Goal: Complete application form

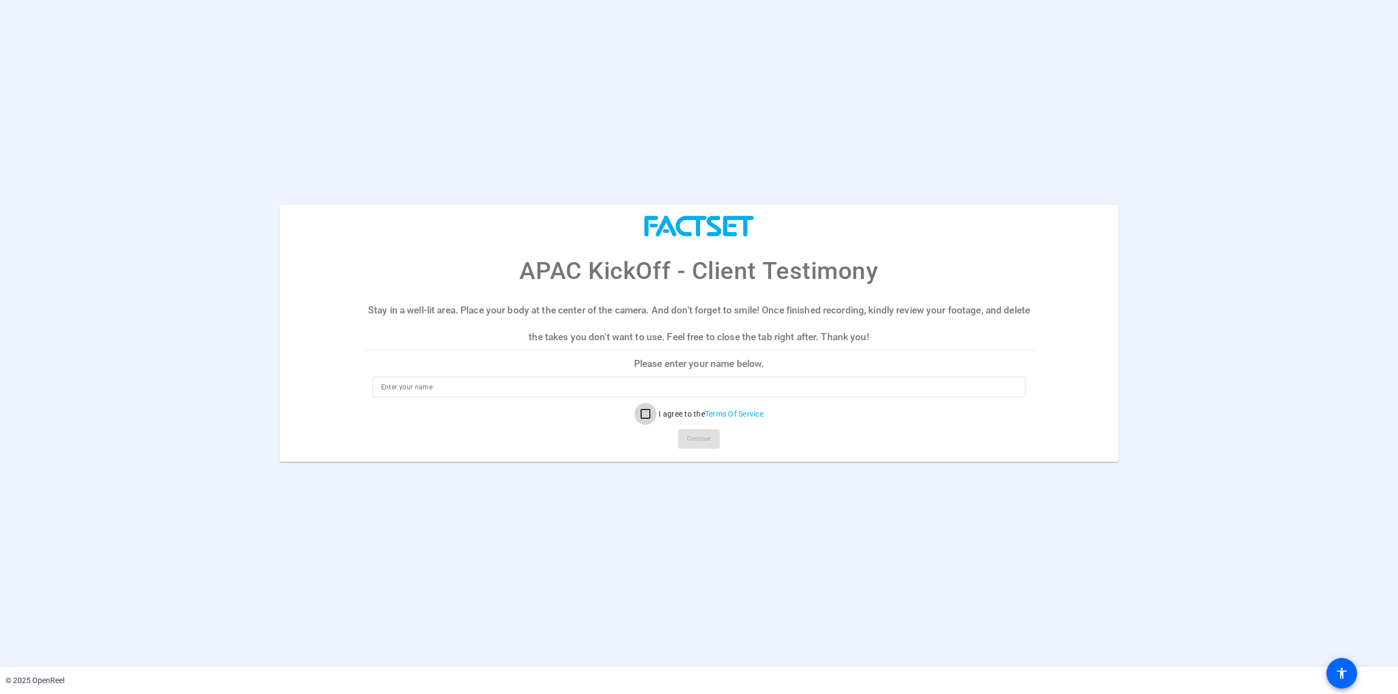
click at [642, 412] on input "I agree to the Terms Of Service" at bounding box center [646, 414] width 22 height 22
click at [643, 417] on input "I agree to the Terms Of Service" at bounding box center [646, 414] width 22 height 22
checkbox input "false"
